Goal: Navigation & Orientation: Find specific page/section

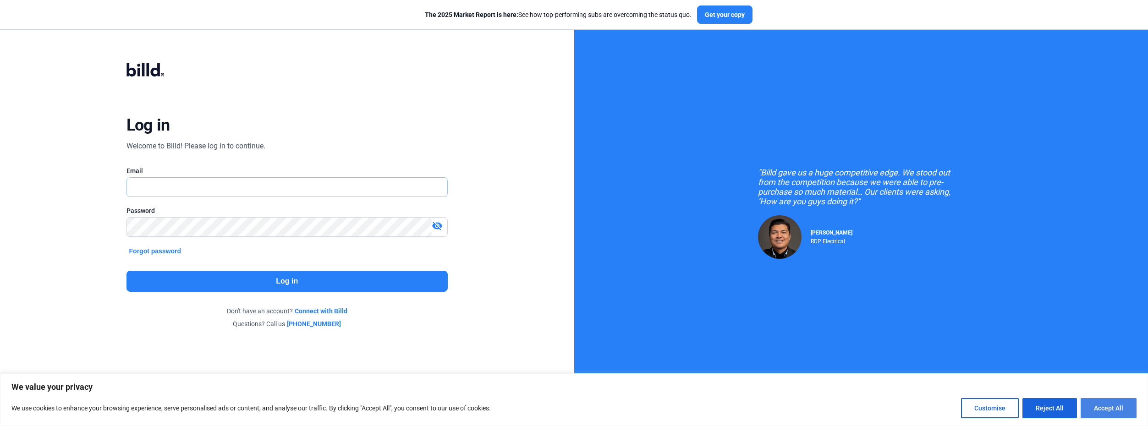
type input "[PERSON_NAME][EMAIL_ADDRESS][DOMAIN_NAME]"
click at [1110, 410] on button "Accept All" at bounding box center [1108, 408] width 56 height 20
checkbox input "true"
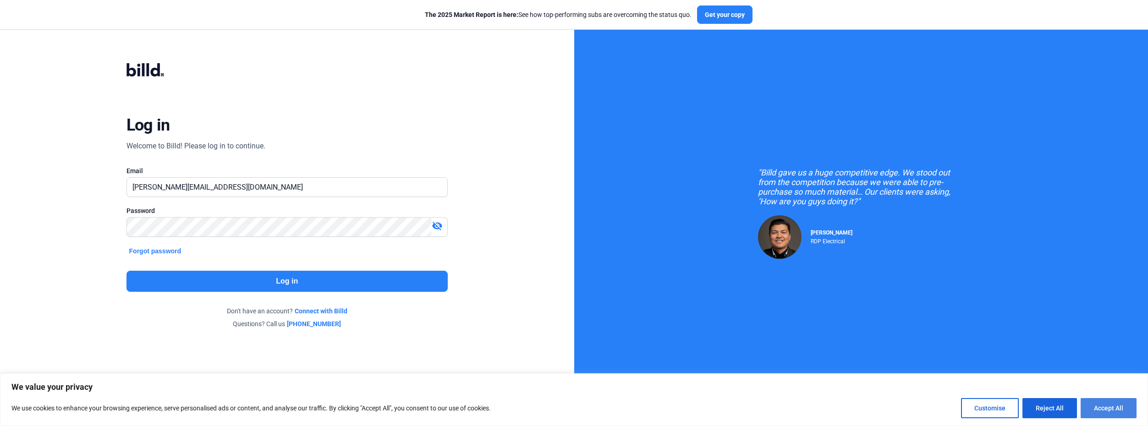
checkbox input "true"
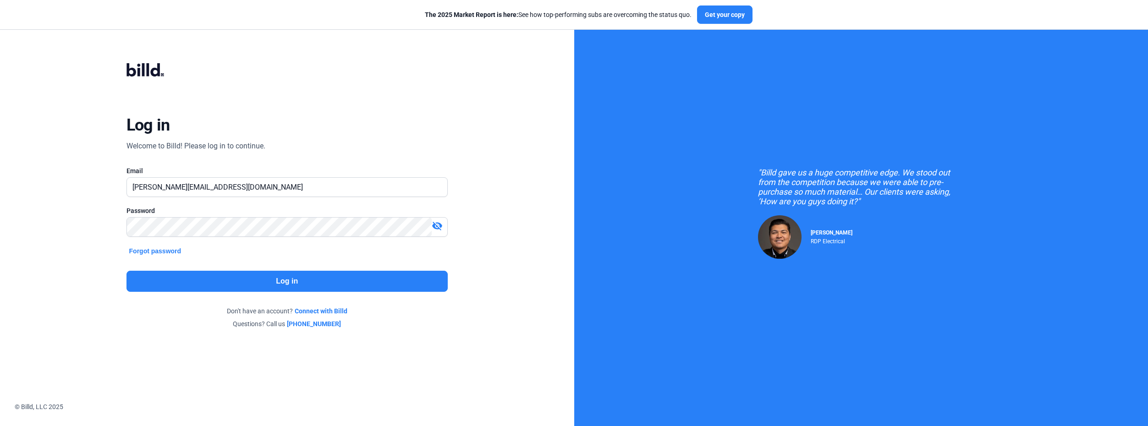
click at [268, 283] on button "Log in" at bounding box center [286, 281] width 321 height 21
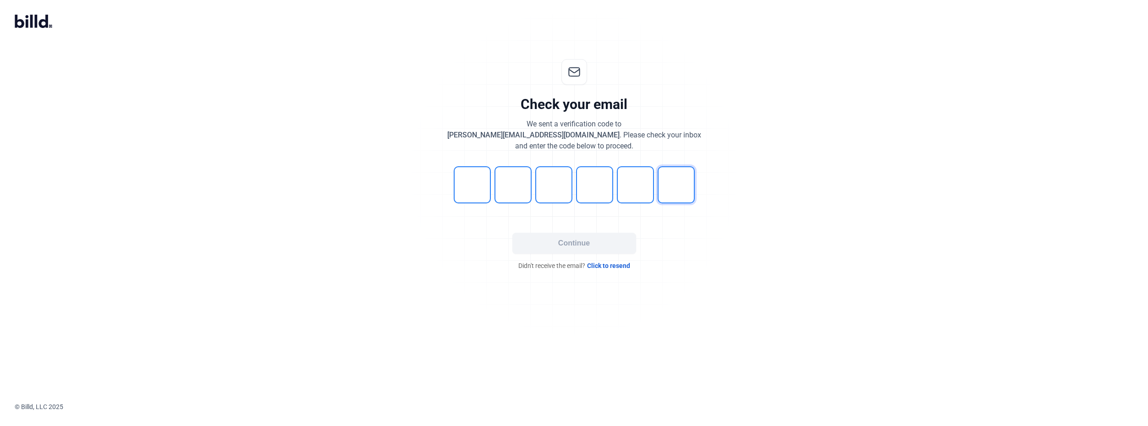
type input "0"
type input "4"
type input "2"
type input "9"
type input "3"
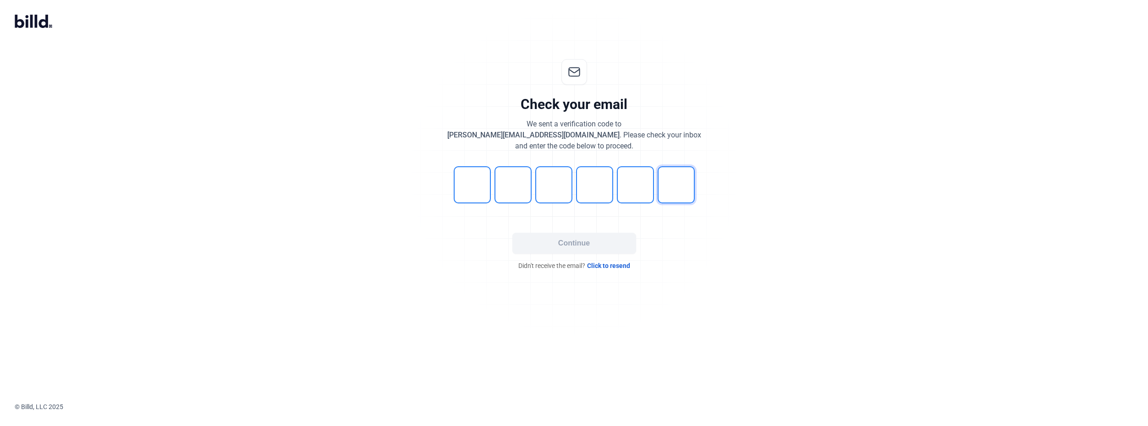
type input "4"
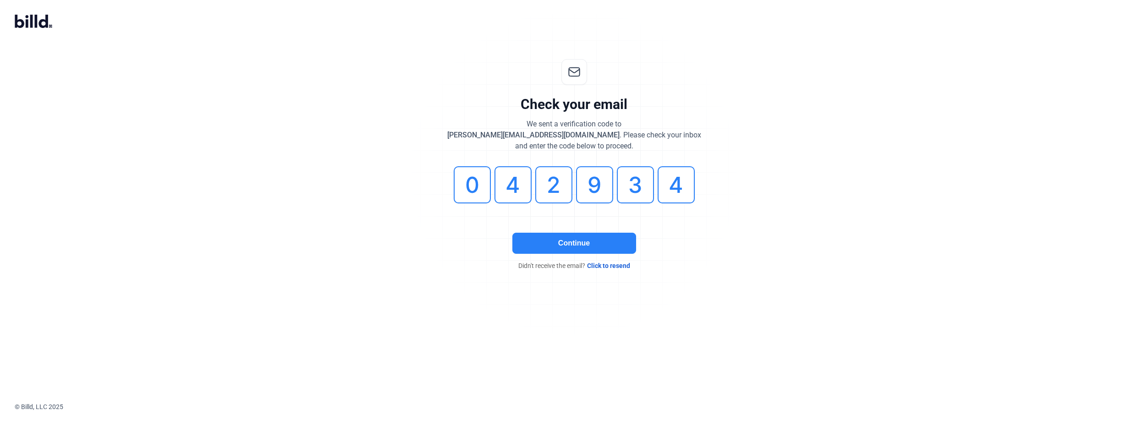
click at [573, 241] on button "Continue" at bounding box center [574, 243] width 124 height 21
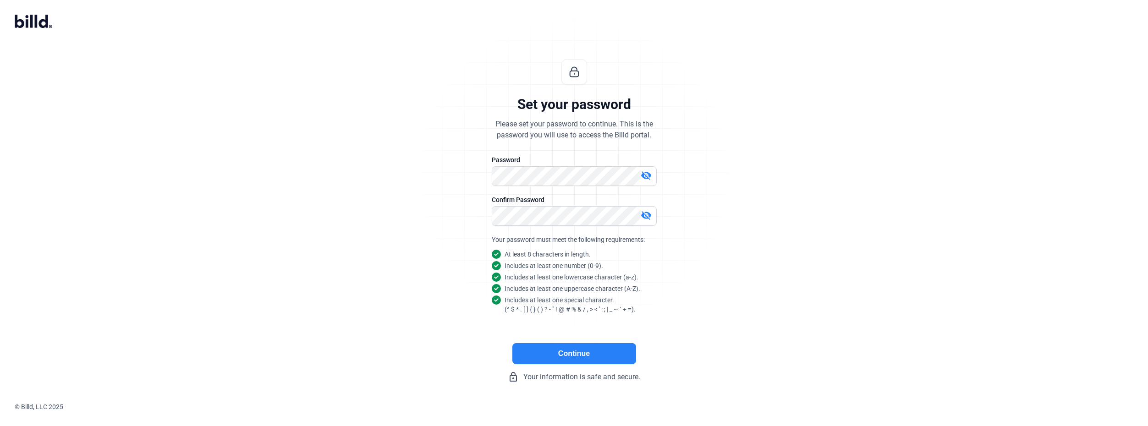
click at [580, 361] on button "Continue" at bounding box center [574, 353] width 124 height 21
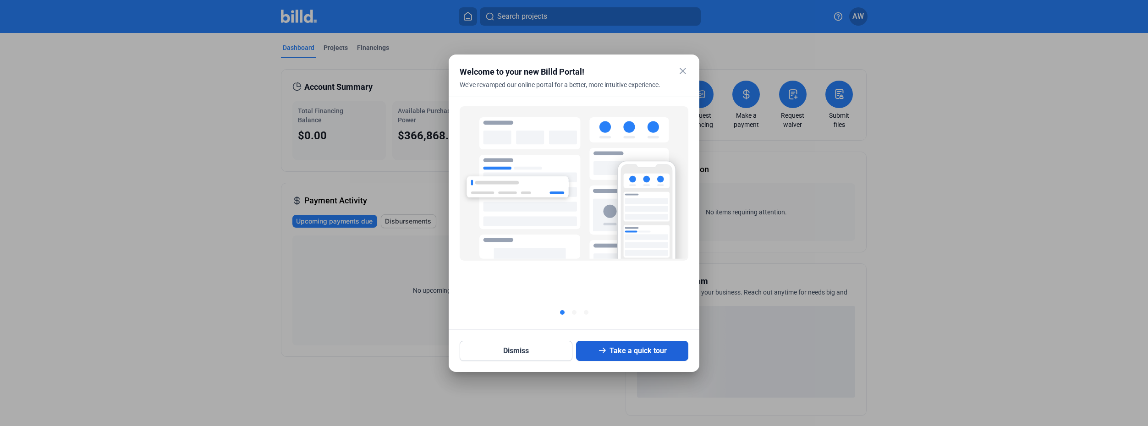
click at [612, 347] on button "Take a quick tour" at bounding box center [632, 351] width 113 height 20
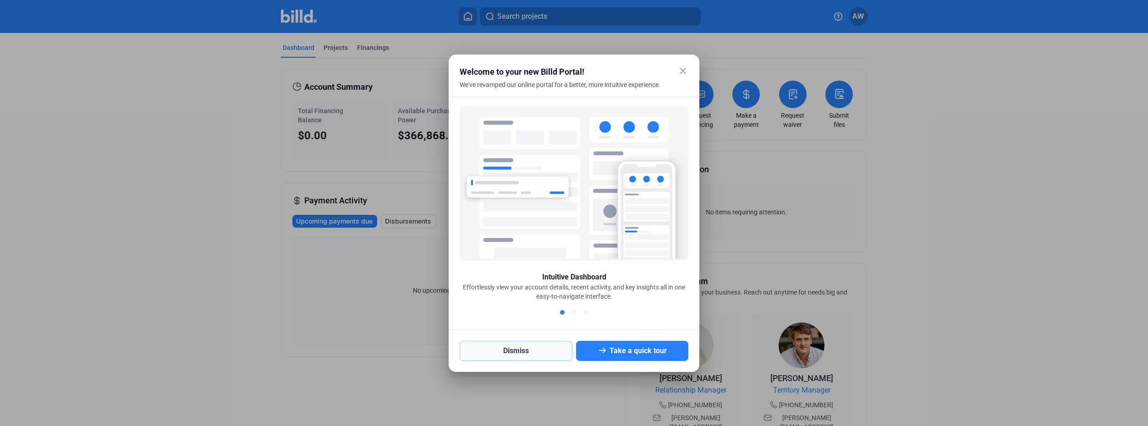
click at [508, 354] on button "Dismiss" at bounding box center [515, 351] width 113 height 20
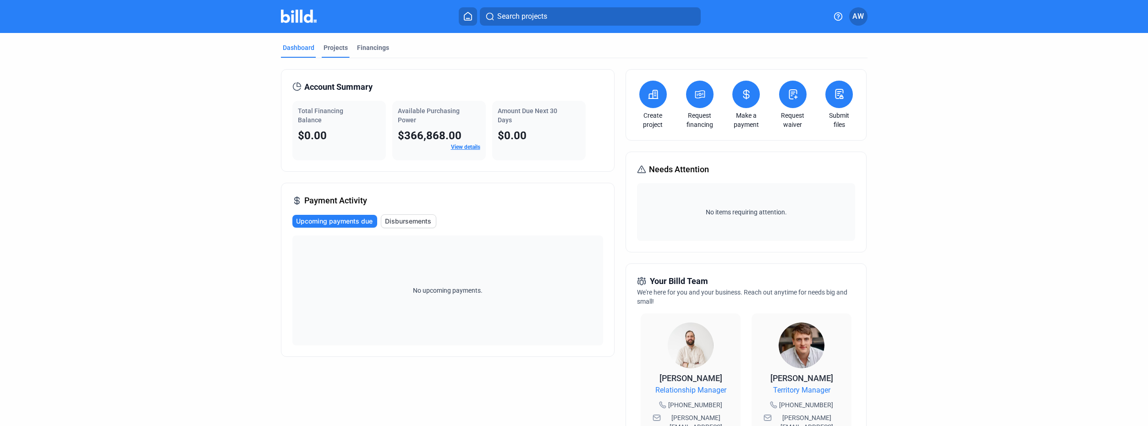
click at [328, 44] on div "Projects" at bounding box center [335, 47] width 24 height 9
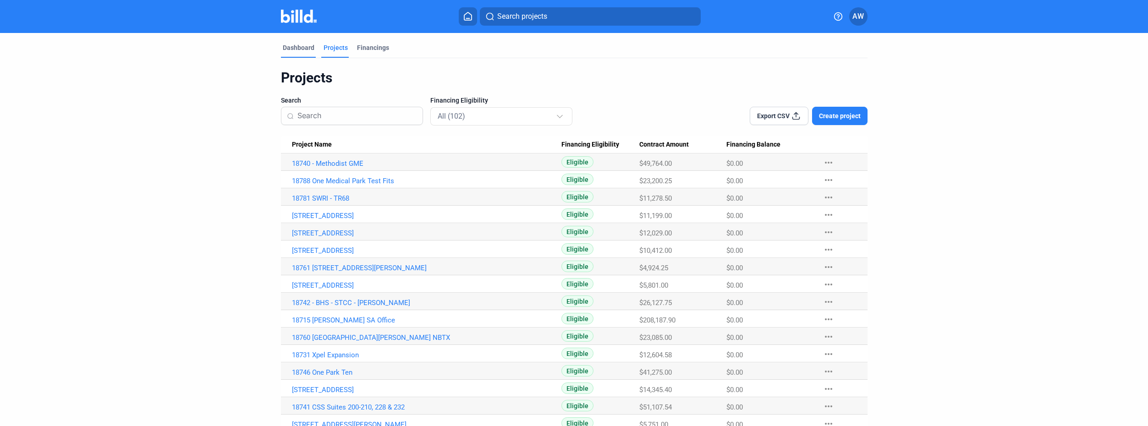
click at [302, 46] on div "Dashboard" at bounding box center [299, 47] width 32 height 9
